Goal: Check status: Check status

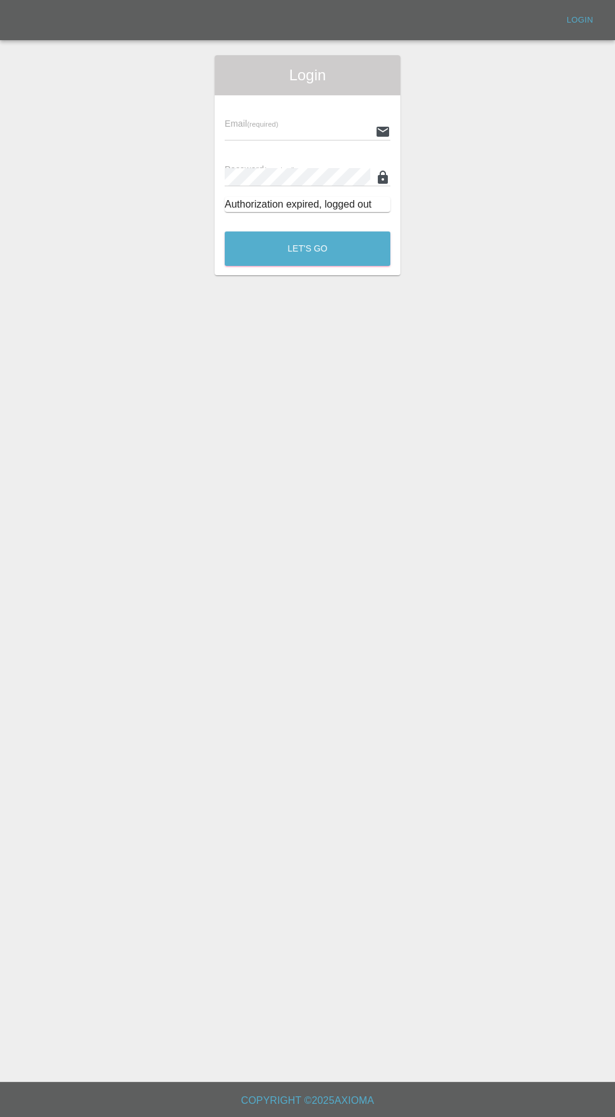
click at [306, 132] on input "text" at bounding box center [298, 131] width 146 height 18
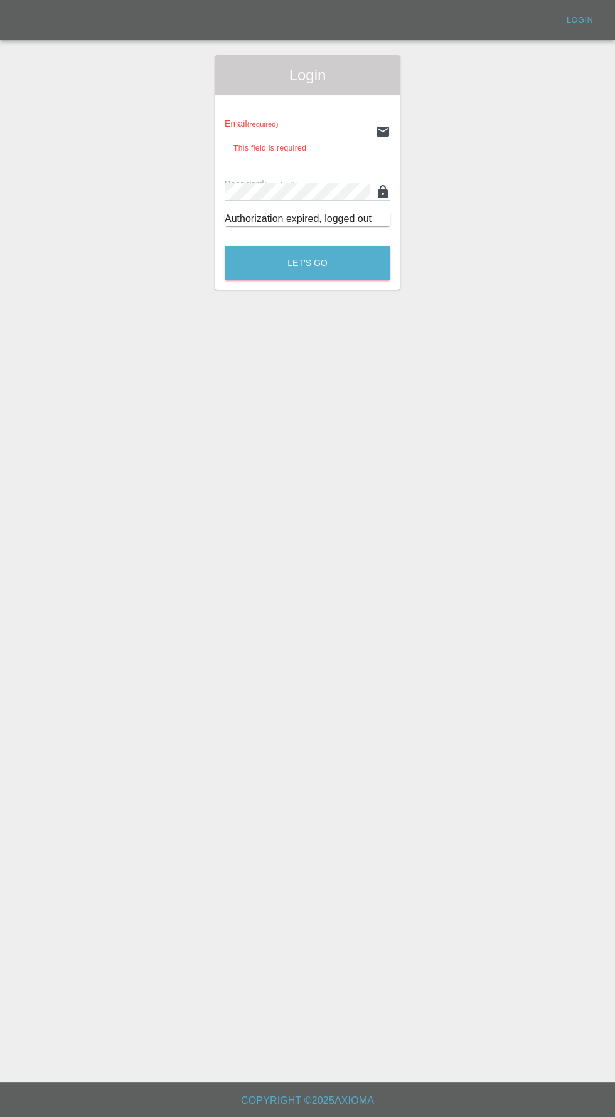
type input "info@darkknightbodyworks.co.uk"
click at [225, 246] on button "Let's Go" at bounding box center [308, 263] width 166 height 35
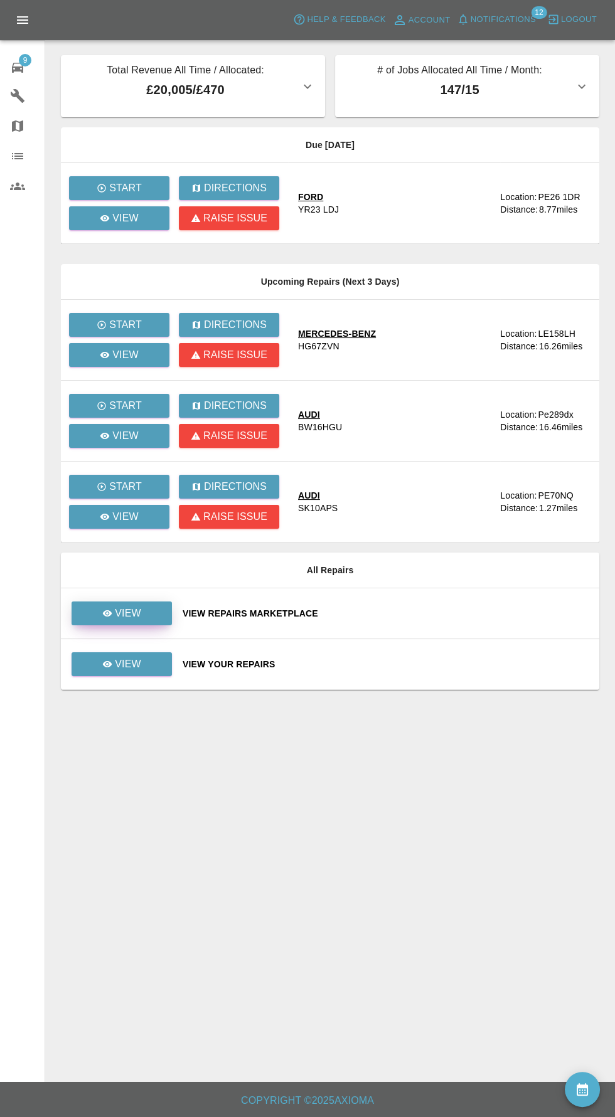
click at [139, 610] on p "View" at bounding box center [128, 613] width 26 height 15
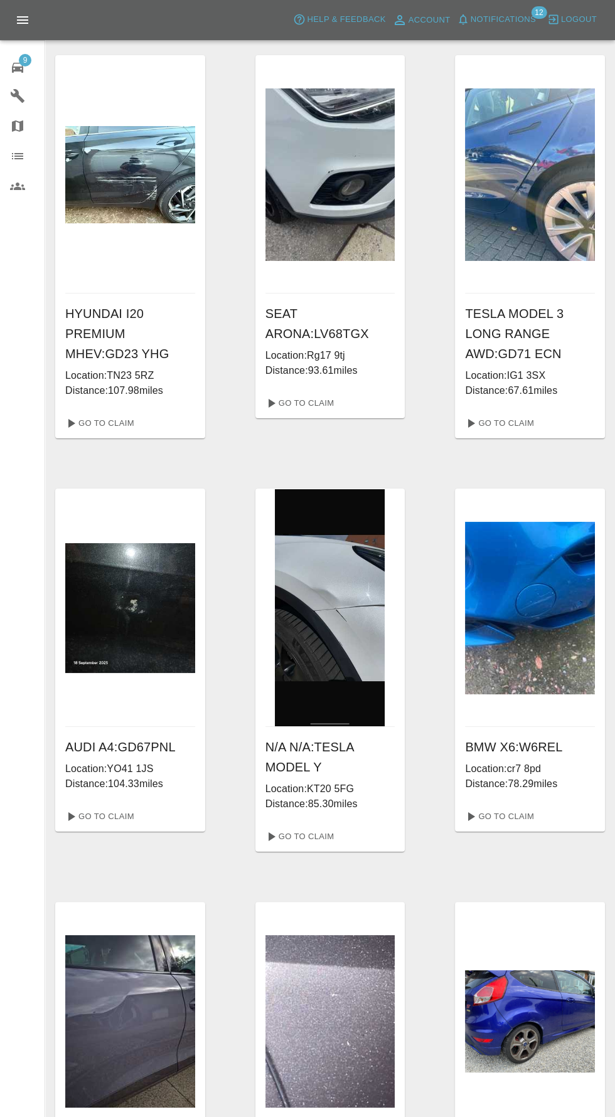
click at [29, 65] on div "9" at bounding box center [27, 66] width 35 height 18
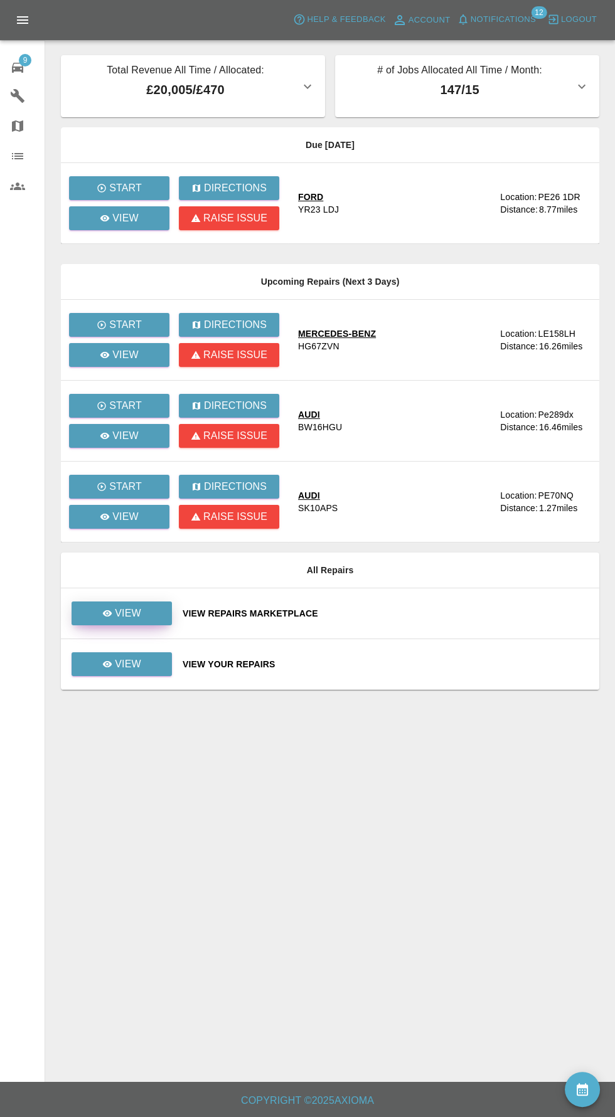
click at [129, 612] on p "View" at bounding box center [128, 613] width 26 height 15
